Goal: Information Seeking & Learning: Stay updated

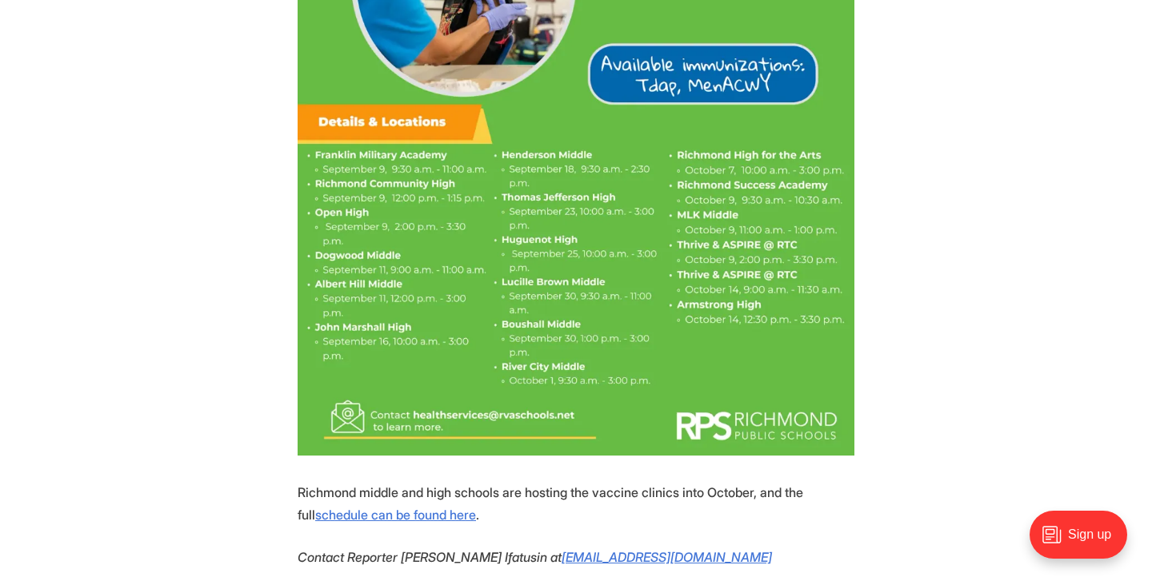
scroll to position [1269, 0]
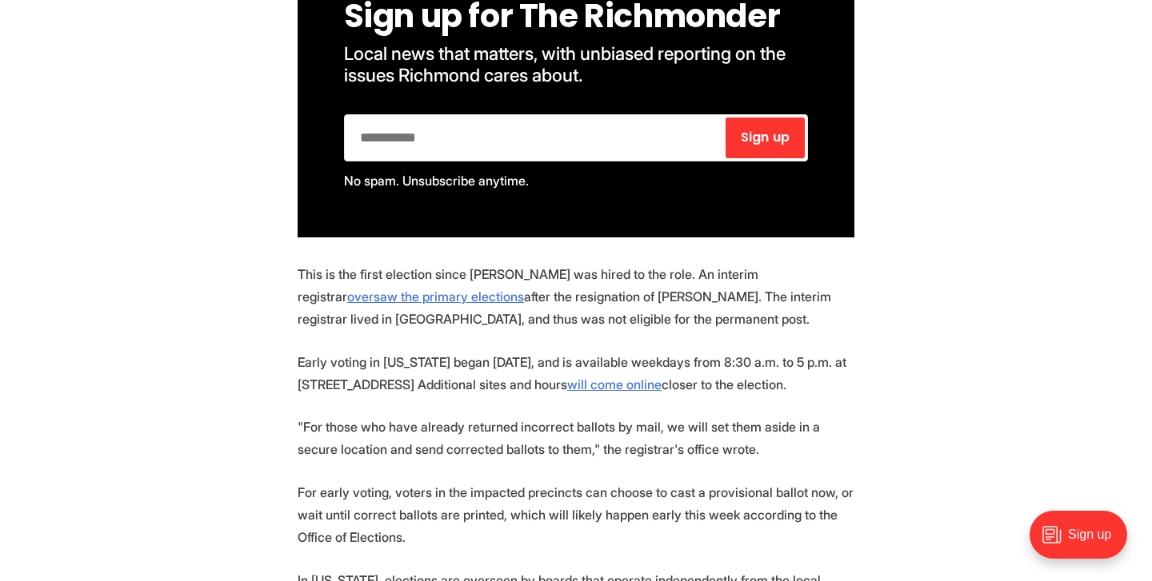
scroll to position [1019, 0]
